Goal: Task Accomplishment & Management: Understand process/instructions

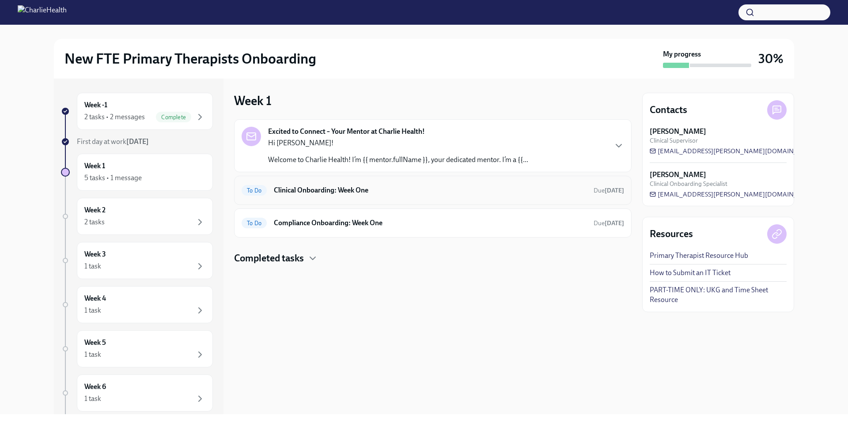
click at [401, 195] on h6 "Clinical Onboarding: Week One" at bounding box center [430, 191] width 313 height 10
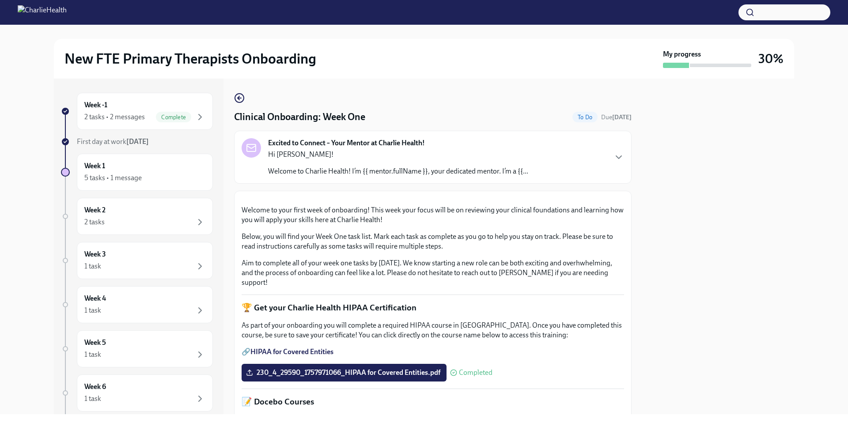
click at [412, 167] on p "Welcome to Charlie Health! I’m {{ mentor.fullName }}, your dedicated mentor. I’…" at bounding box center [398, 172] width 260 height 10
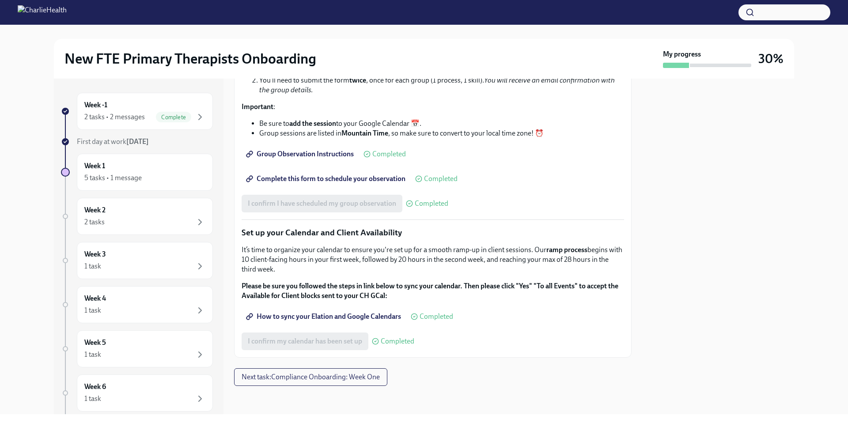
scroll to position [1350, 0]
click at [326, 380] on span "Next task : Compliance Onboarding: Week One" at bounding box center [311, 377] width 138 height 9
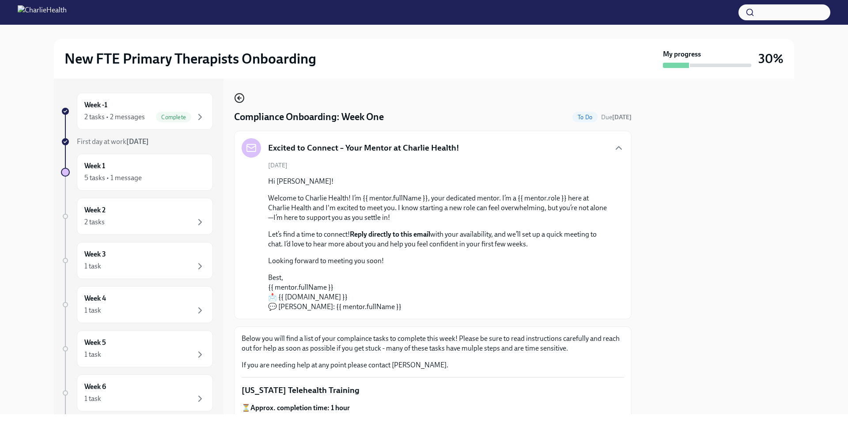
click at [241, 98] on icon "button" at bounding box center [240, 98] width 4 height 0
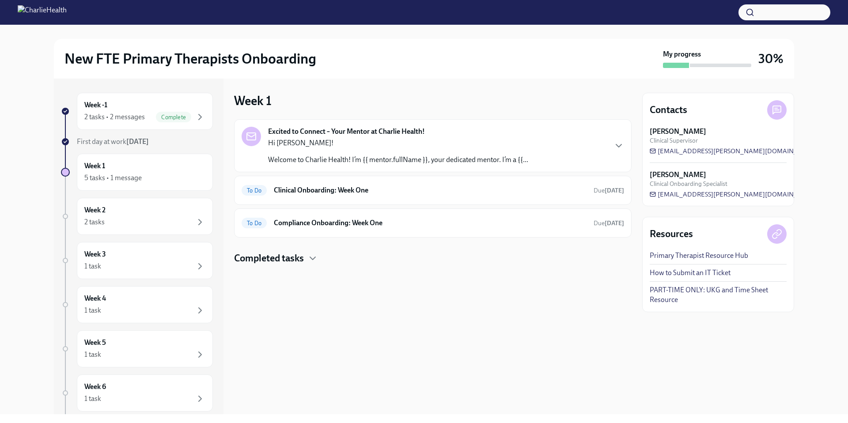
click at [360, 167] on div "Excited to Connect – Your Mentor at Charlie Health! Hi [PERSON_NAME]! Welcome t…" at bounding box center [433, 145] width 398 height 53
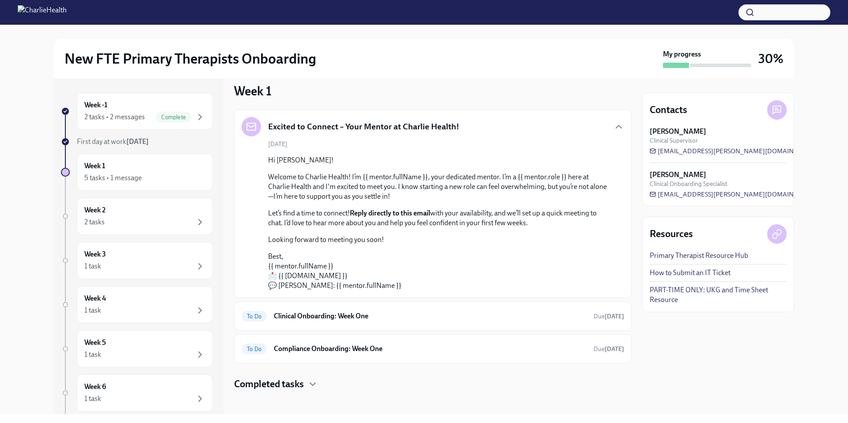
scroll to position [15, 0]
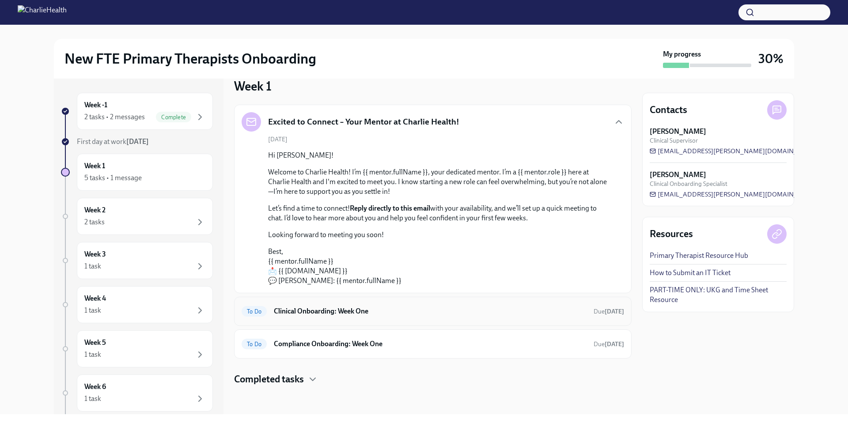
click at [332, 307] on h6 "Clinical Onboarding: Week One" at bounding box center [430, 312] width 313 height 10
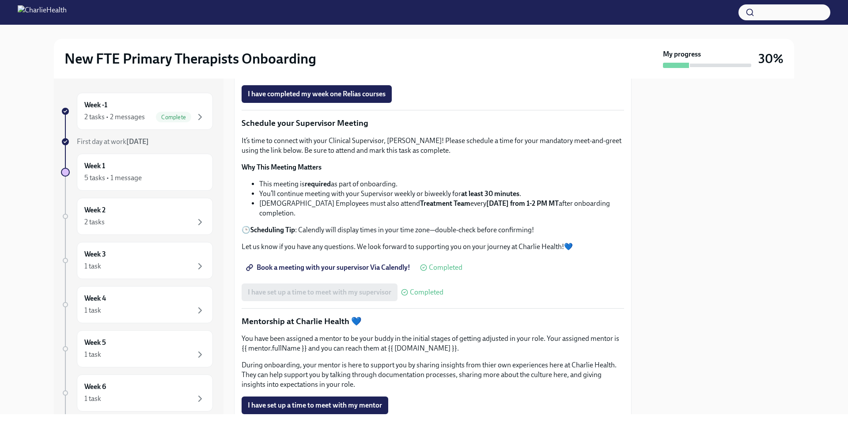
scroll to position [524, 0]
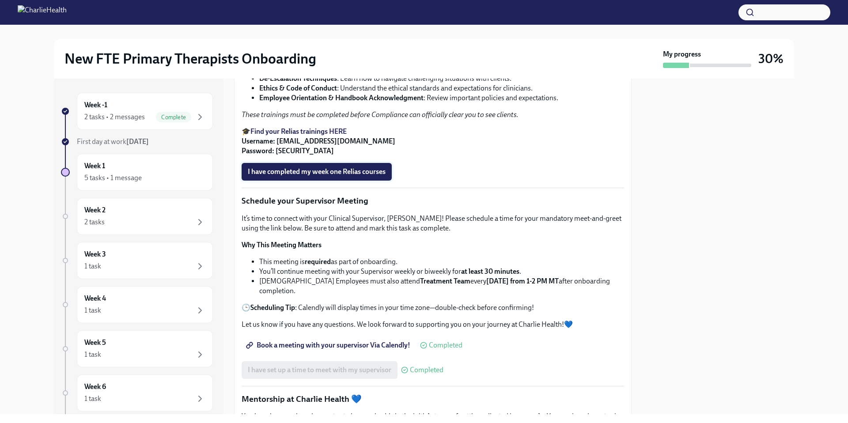
click at [338, 181] on button "I have completed my week one Relias courses" at bounding box center [317, 172] width 150 height 18
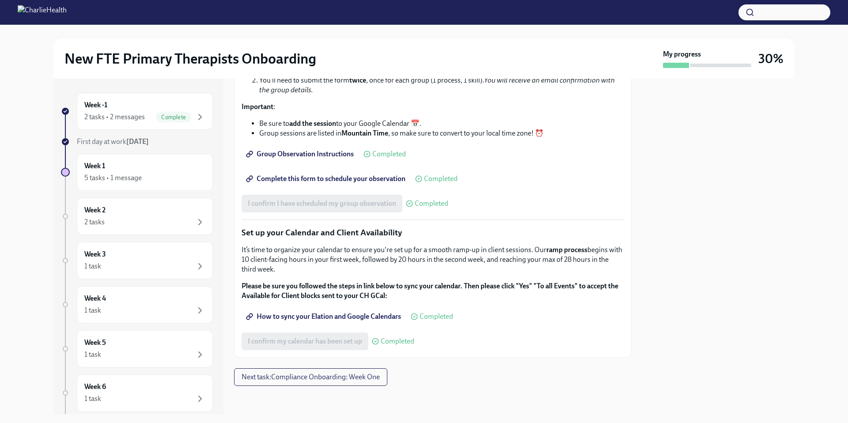
scroll to position [1215, 0]
click at [368, 381] on span "Next task : Compliance Onboarding: Week One" at bounding box center [311, 377] width 138 height 9
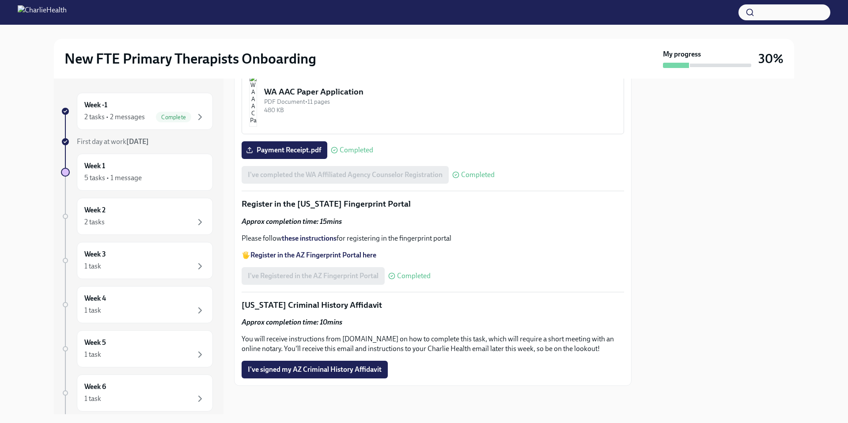
scroll to position [1106, 0]
click at [141, 171] on div "Week 1 5 tasks • 1 message" at bounding box center [144, 172] width 121 height 22
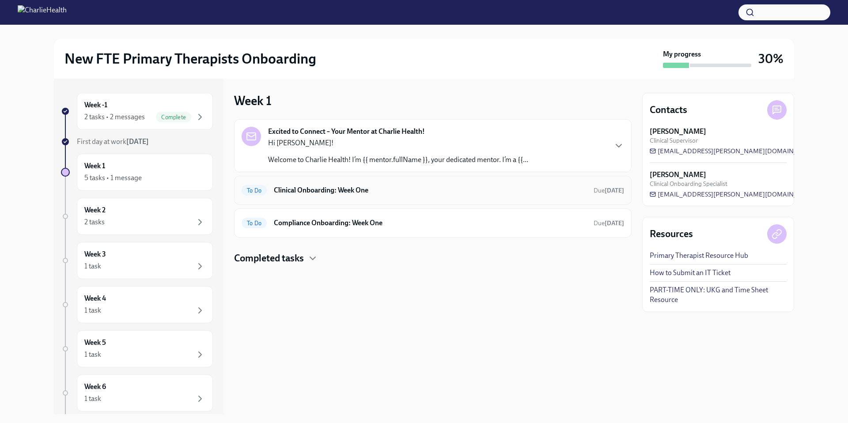
click at [378, 202] on div "To Do Clinical Onboarding: Week One Due [DATE]" at bounding box center [433, 190] width 398 height 29
click at [353, 191] on h6 "Clinical Onboarding: Week One" at bounding box center [430, 191] width 313 height 10
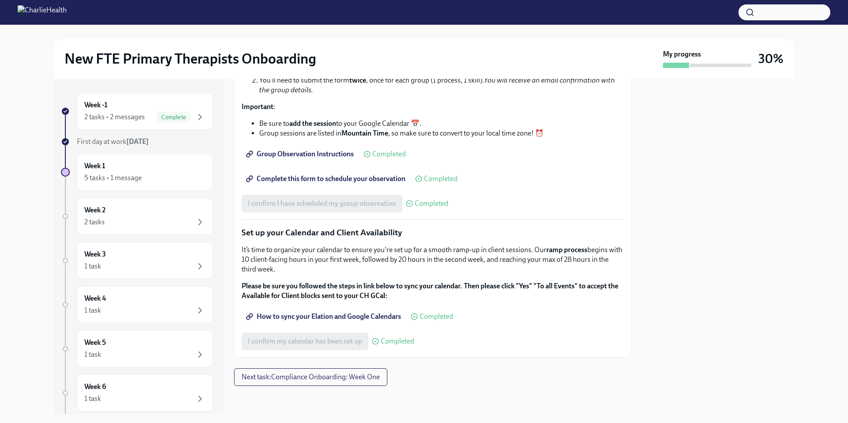
scroll to position [1215, 0]
click at [278, 382] on button "Next task : Compliance Onboarding: Week One" at bounding box center [310, 378] width 153 height 18
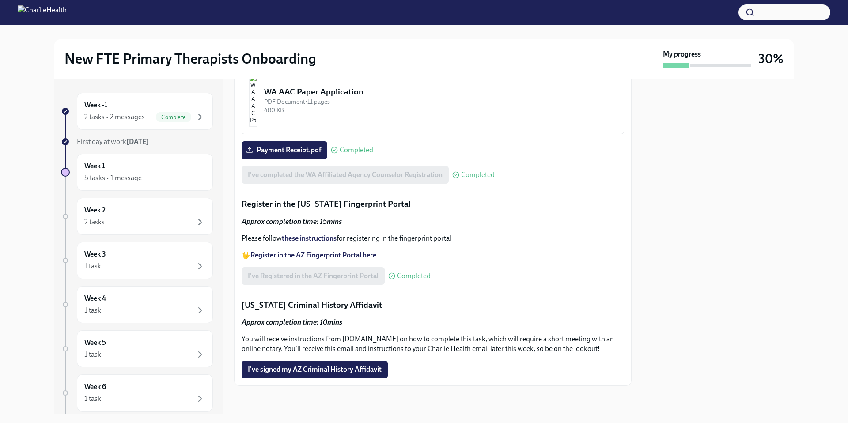
scroll to position [1106, 0]
click at [119, 206] on div "Week 2 2 tasks" at bounding box center [144, 216] width 121 height 22
